Goal: Information Seeking & Learning: Learn about a topic

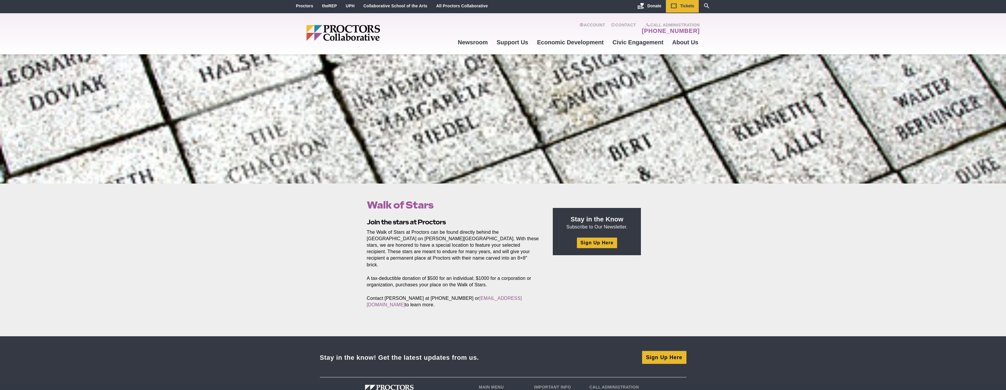
scroll to position [10, 0]
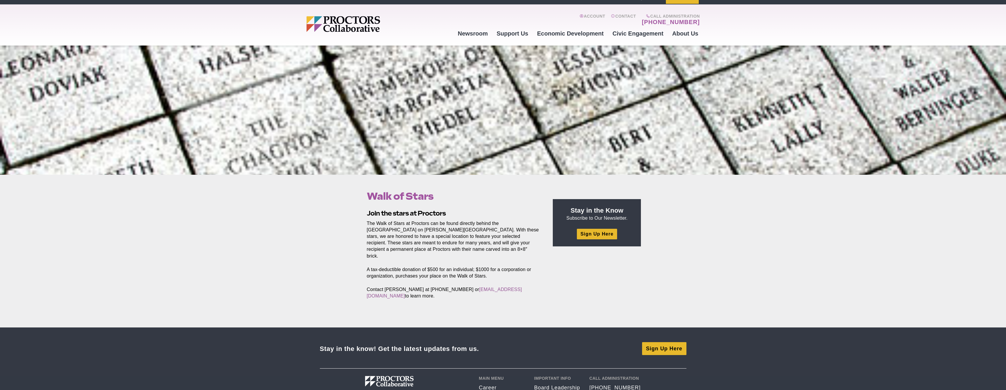
drag, startPoint x: 265, startPoint y: 128, endPoint x: 371, endPoint y: 169, distance: 114.1
click at [383, 170] on div at bounding box center [503, 110] width 1006 height 129
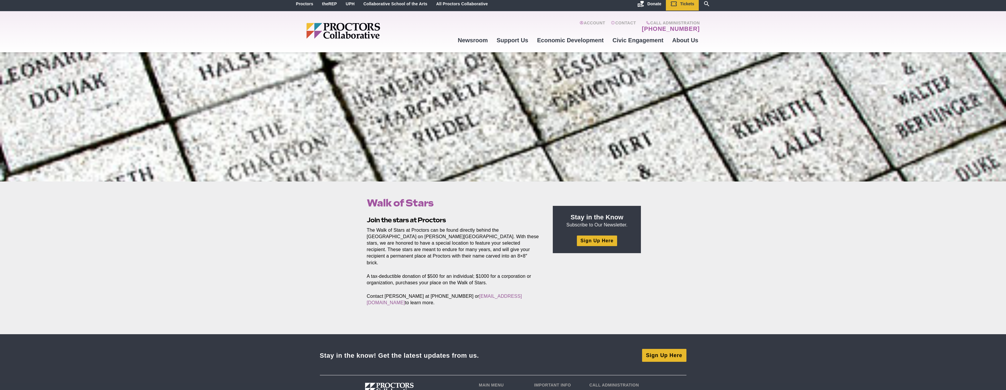
scroll to position [0, 0]
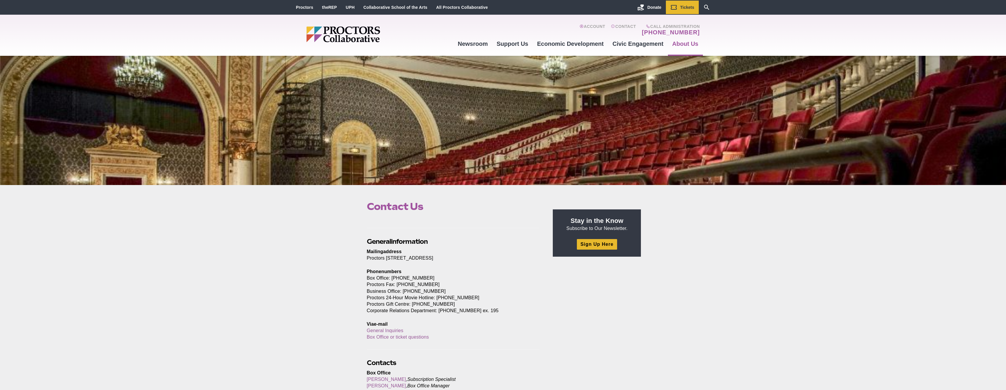
drag, startPoint x: 526, startPoint y: 150, endPoint x: 519, endPoint y: 156, distance: 9.1
click at [526, 150] on div at bounding box center [503, 120] width 1006 height 129
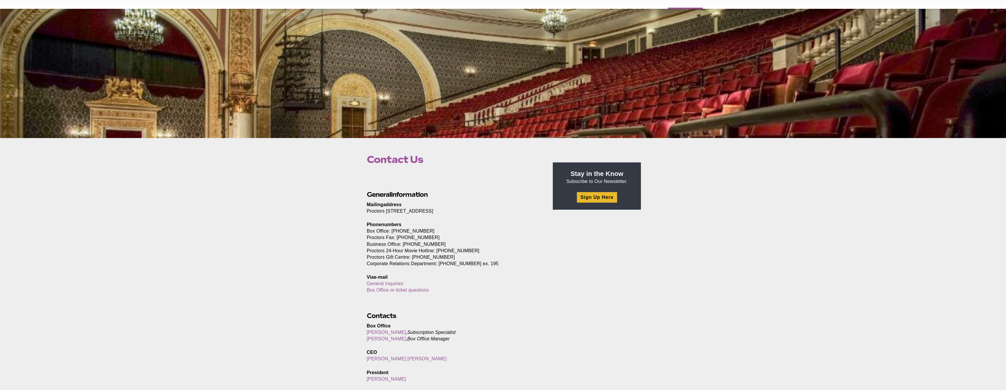
scroll to position [47, 0]
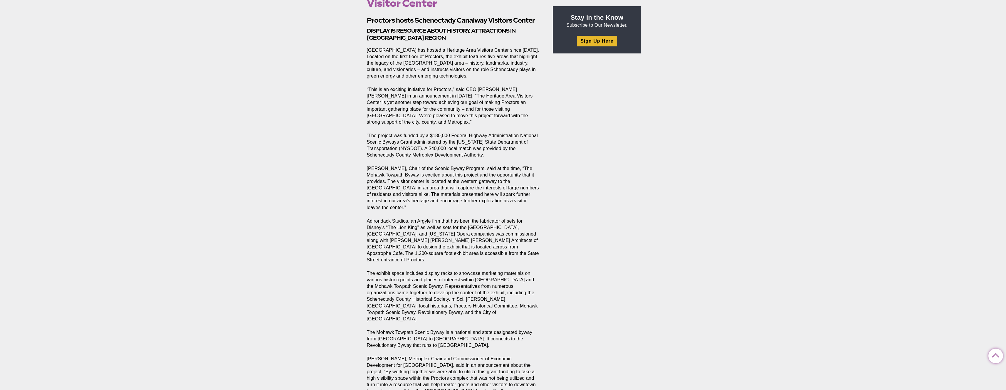
scroll to position [258, 0]
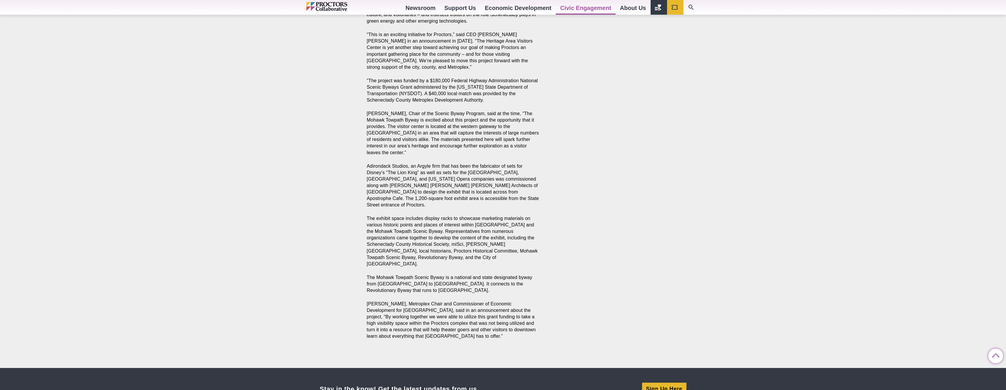
click at [419, 151] on section "Proctors hosts Schenectady Canalway Visitors Center Display is resource about h…" at bounding box center [454, 154] width 184 height 386
